Goal: Information Seeking & Learning: Learn about a topic

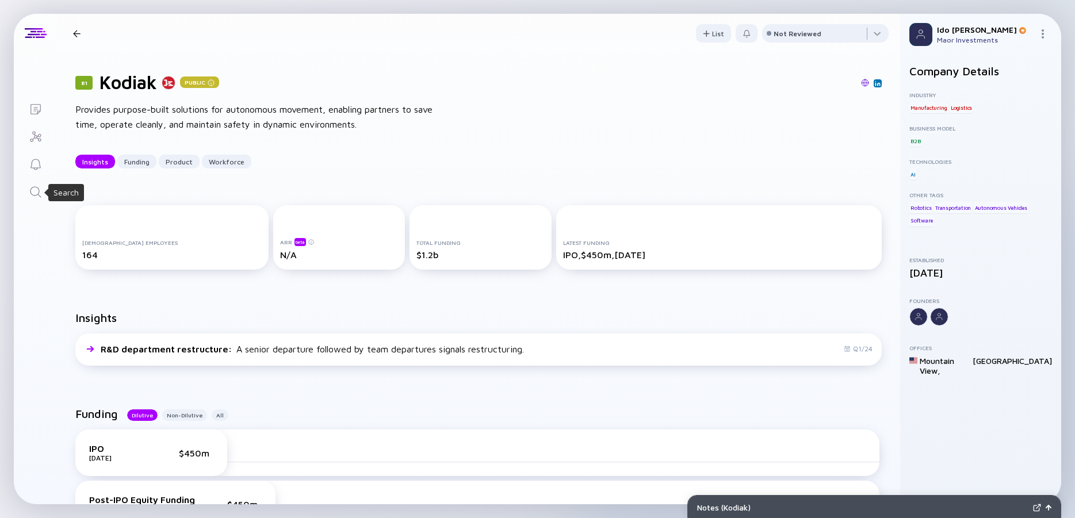
click at [34, 193] on icon "Search" at bounding box center [36, 192] width 14 height 14
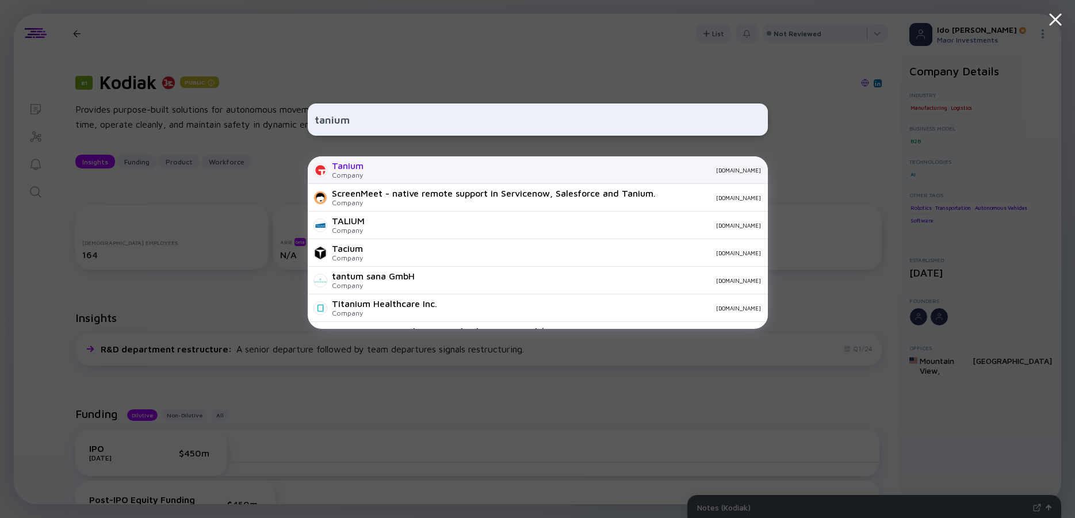
type input "tanium"
click at [357, 161] on div "Tanium" at bounding box center [348, 166] width 32 height 10
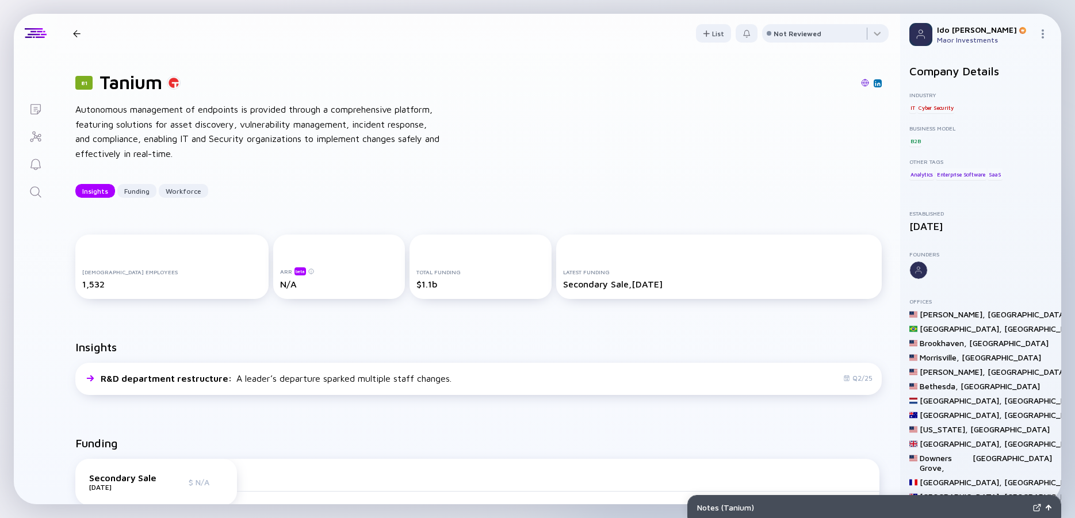
click at [38, 193] on icon "Search" at bounding box center [36, 192] width 14 height 14
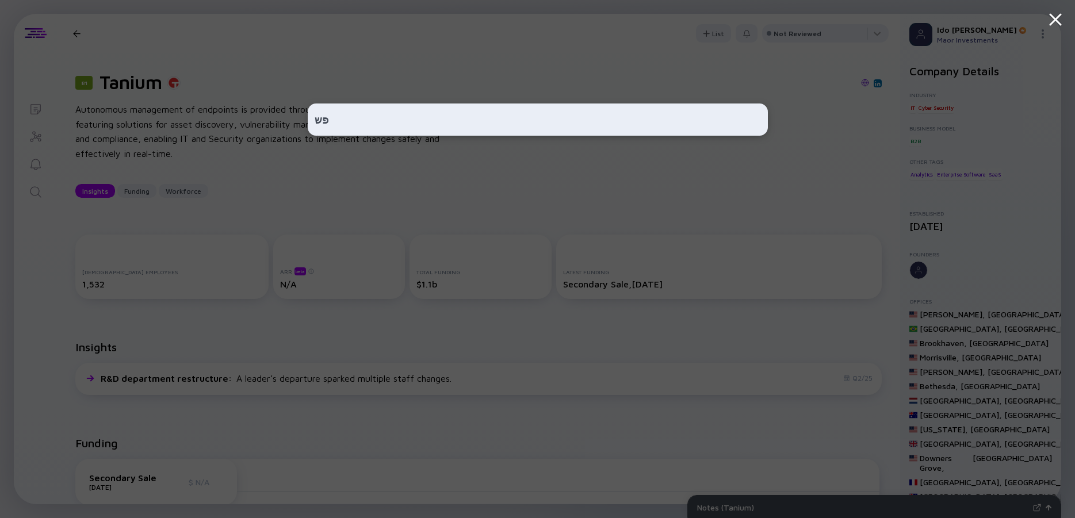
type input "פ"
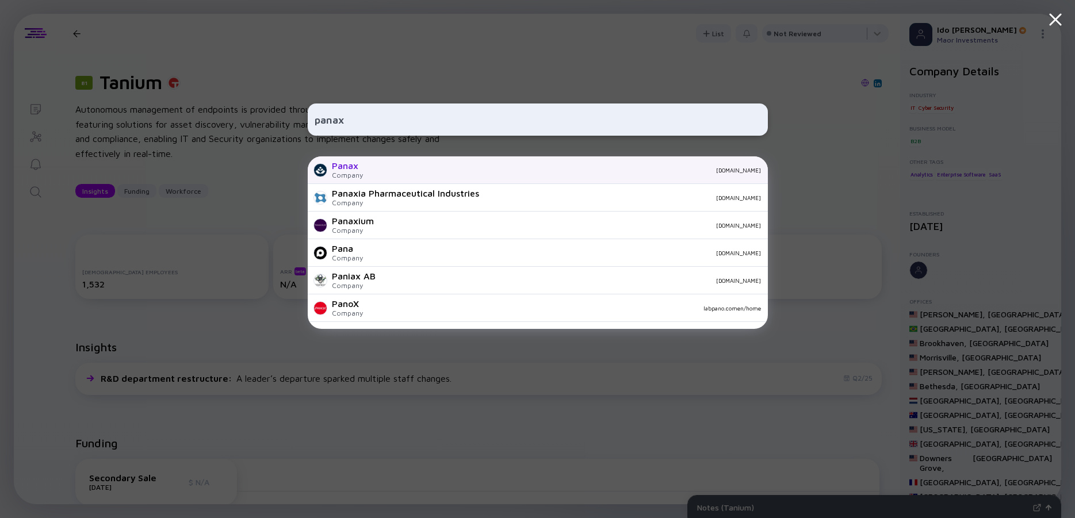
type input "panax"
click at [350, 164] on div "Panax" at bounding box center [347, 166] width 31 height 10
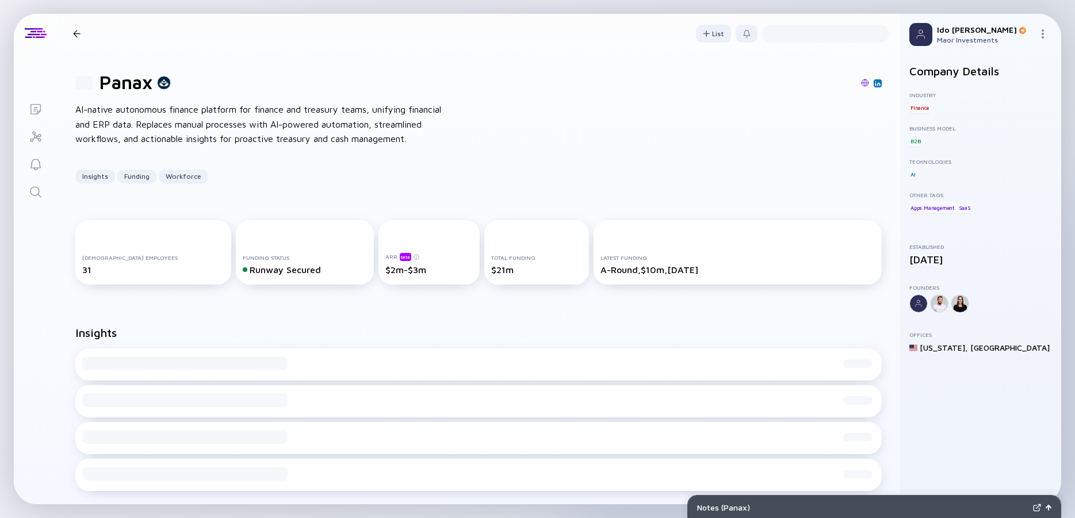
click at [196, 136] on div "AI-native autonomous finance platform for finance and treasury teams, unifying …" at bounding box center [259, 124] width 368 height 44
click at [197, 136] on div "AI-native autonomous finance platform for finance and treasury teams, unifying …" at bounding box center [259, 124] width 368 height 44
click at [158, 130] on div "AI-native autonomous finance platform for finance and treasury teams, unifying …" at bounding box center [259, 124] width 368 height 44
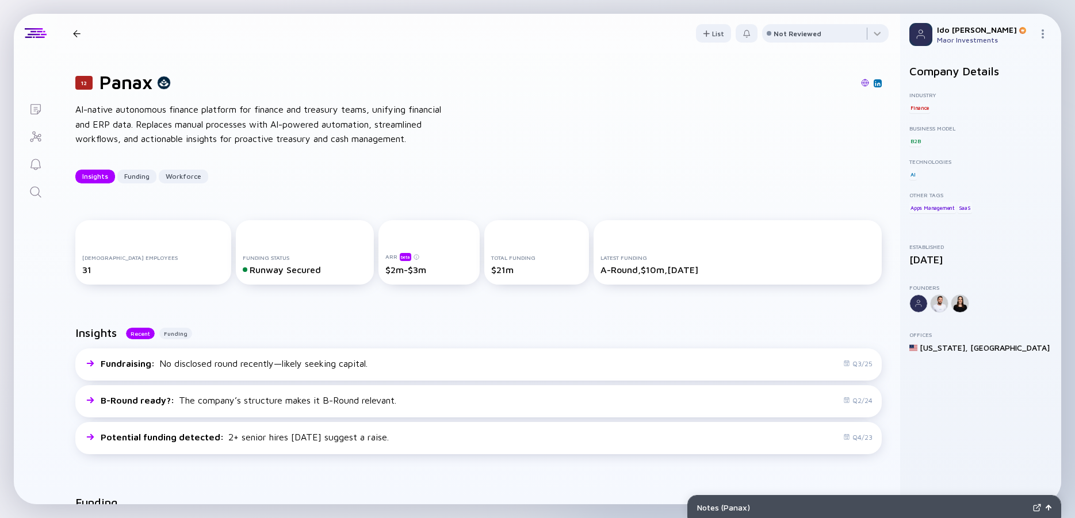
click at [158, 130] on div "AI-native autonomous finance platform for finance and treasury teams, unifying …" at bounding box center [259, 124] width 368 height 44
click at [133, 128] on div "AI-native autonomous finance platform for finance and treasury teams, unifying …" at bounding box center [259, 124] width 368 height 44
click at [174, 128] on div "AI-native autonomous finance platform for finance and treasury teams, unifying …" at bounding box center [259, 124] width 368 height 44
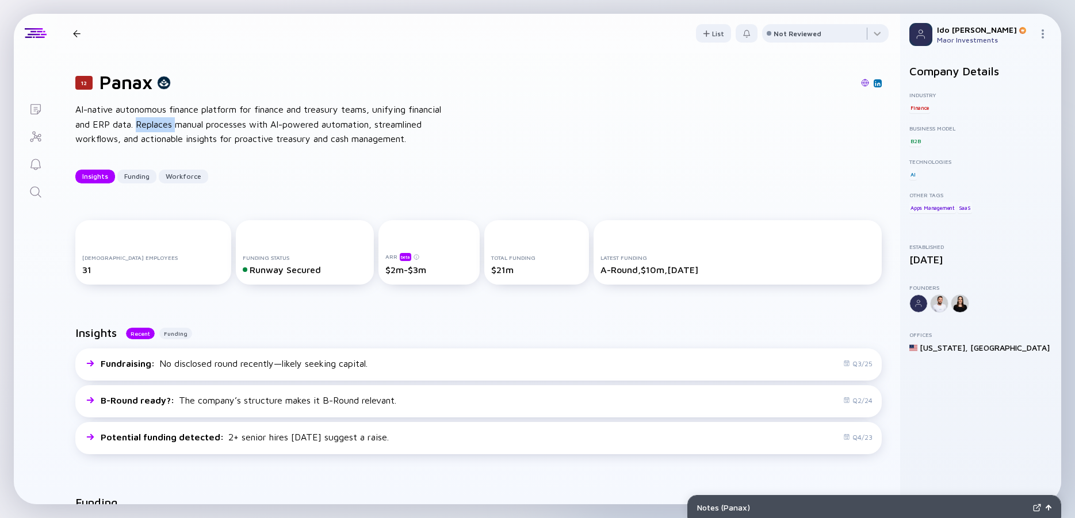
click at [174, 128] on div "AI-native autonomous finance platform for finance and treasury teams, unifying …" at bounding box center [259, 124] width 368 height 44
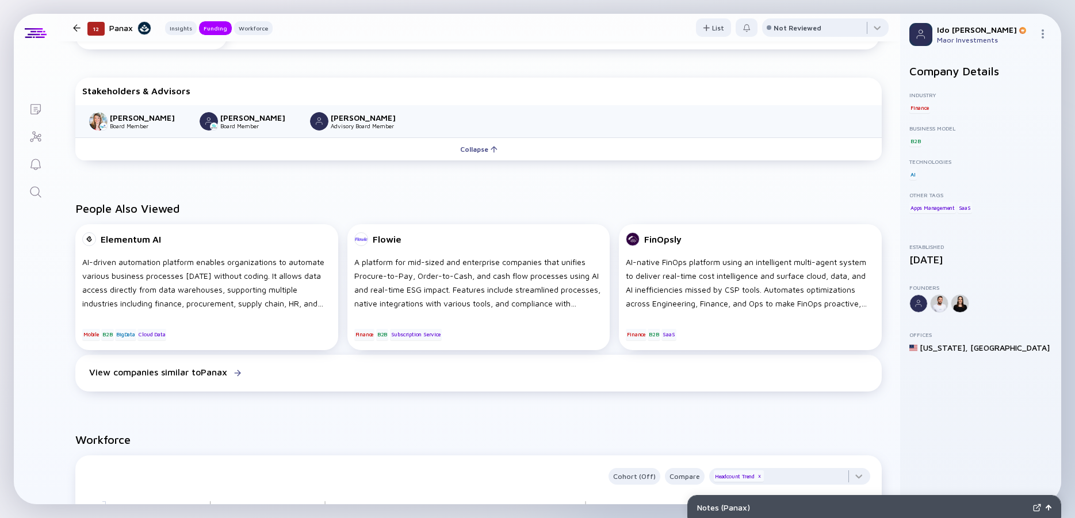
scroll to position [621, 0]
